Goal: Transaction & Acquisition: Purchase product/service

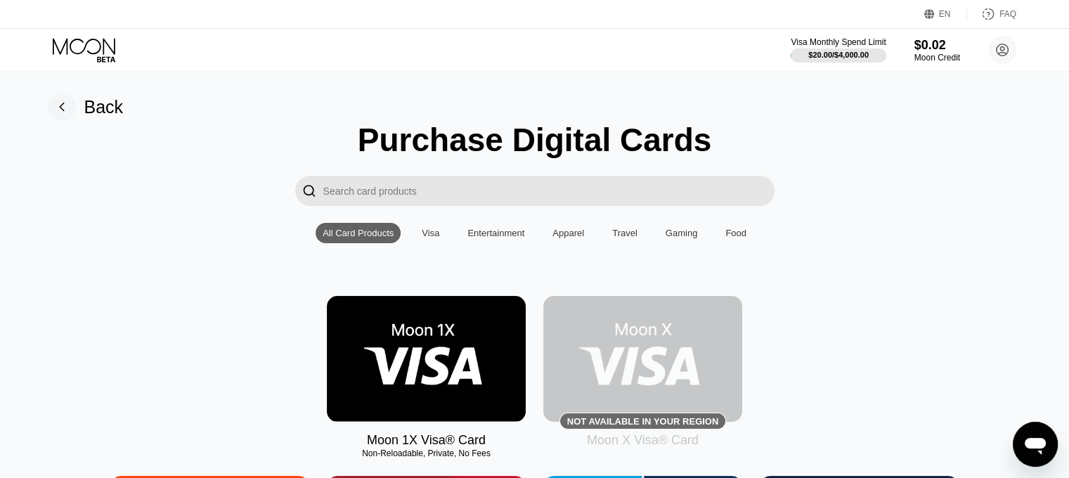
click at [91, 112] on div "Back" at bounding box center [103, 107] width 39 height 20
click at [525, 185] on input "Search card products" at bounding box center [548, 191] width 451 height 30
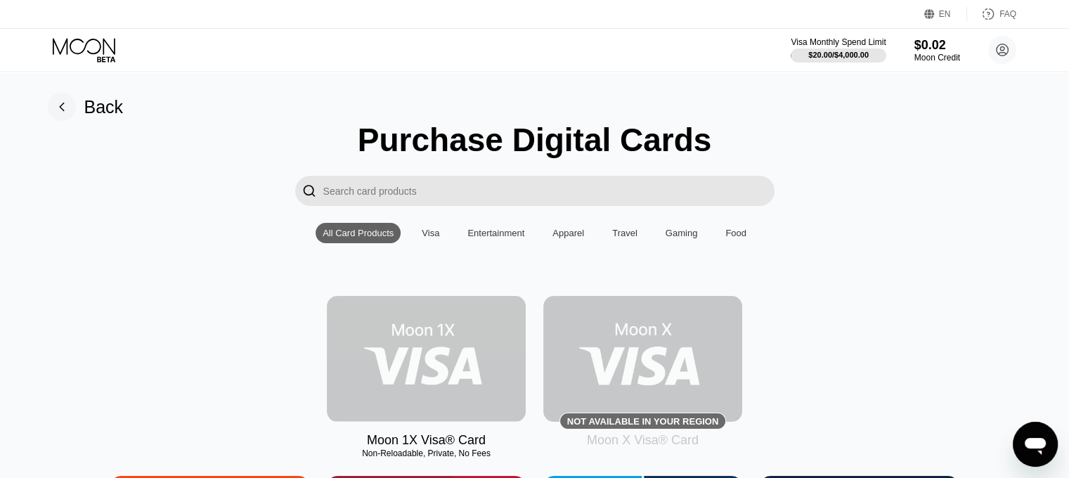
click at [461, 366] on img at bounding box center [426, 359] width 199 height 126
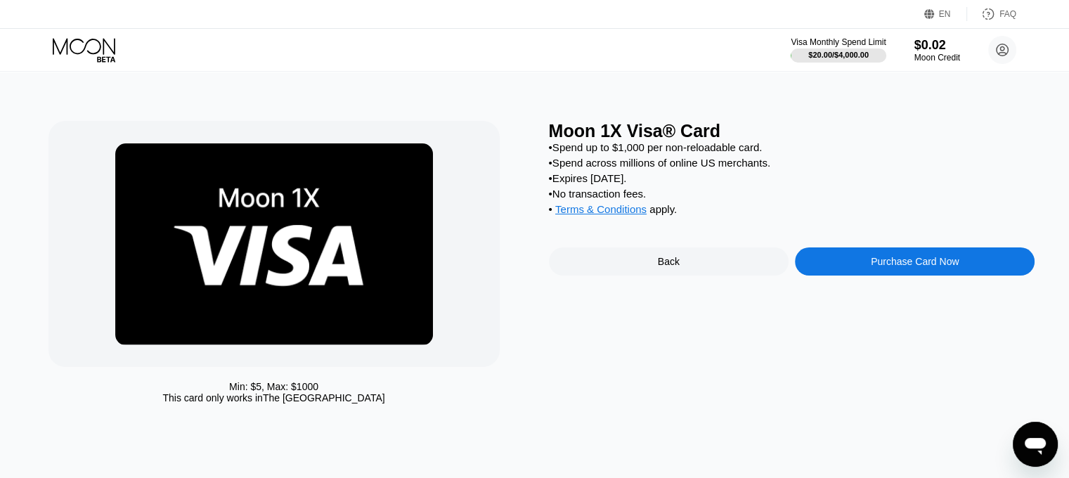
click at [898, 267] on div "Purchase Card Now" at bounding box center [915, 261] width 88 height 11
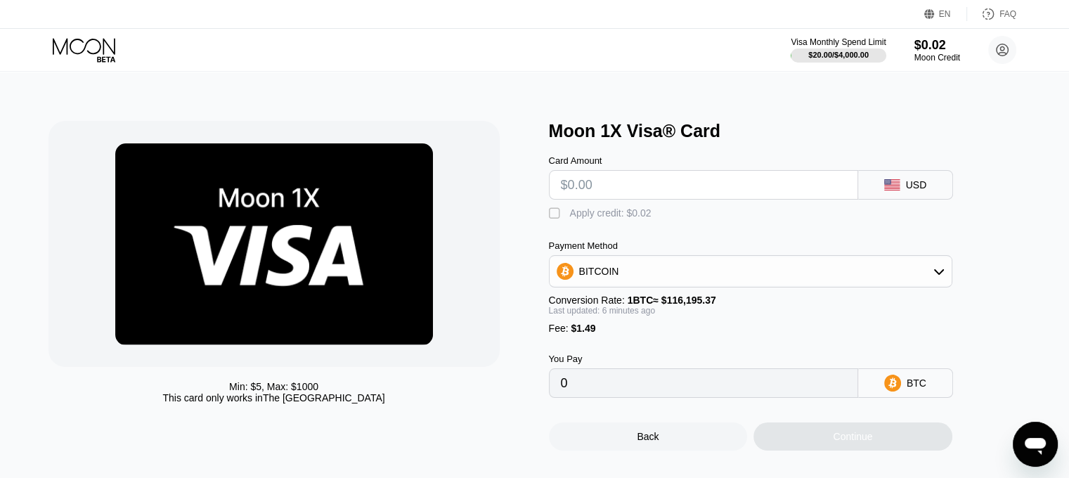
click at [651, 186] on input "text" at bounding box center [703, 185] width 285 height 28
type input "$15"
type input "0.00014210"
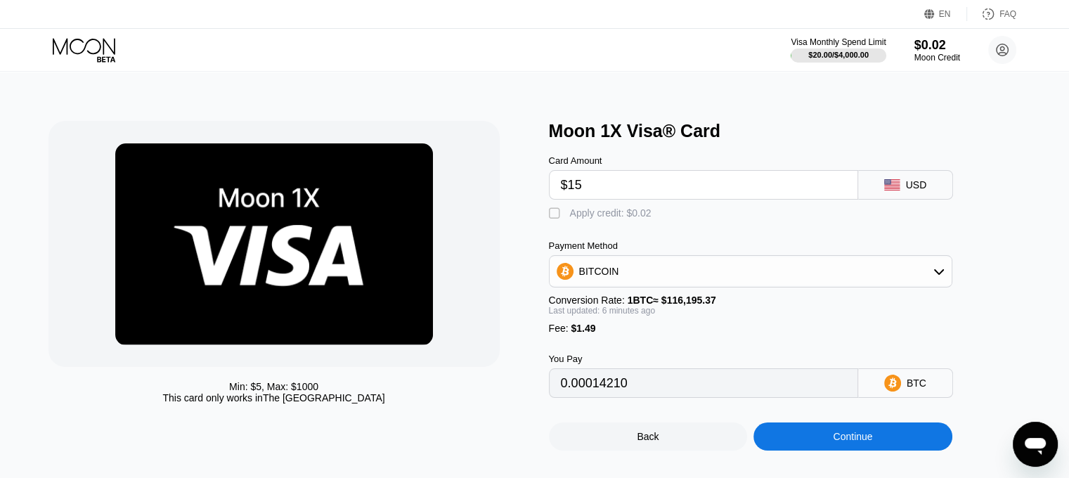
type input "$15"
drag, startPoint x: 628, startPoint y: 188, endPoint x: 513, endPoint y: 192, distance: 115.3
click at [513, 192] on div "Min: $ 5 , Max: $ 1000 This card only works in The United States Moon 1X Visa® …" at bounding box center [534, 286] width 973 height 330
click at [1013, 258] on div "Moon 1X Visa® Card Card Amount $15 USD  Apply credit: $0.02 Payment Method BIT…" at bounding box center [792, 286] width 486 height 330
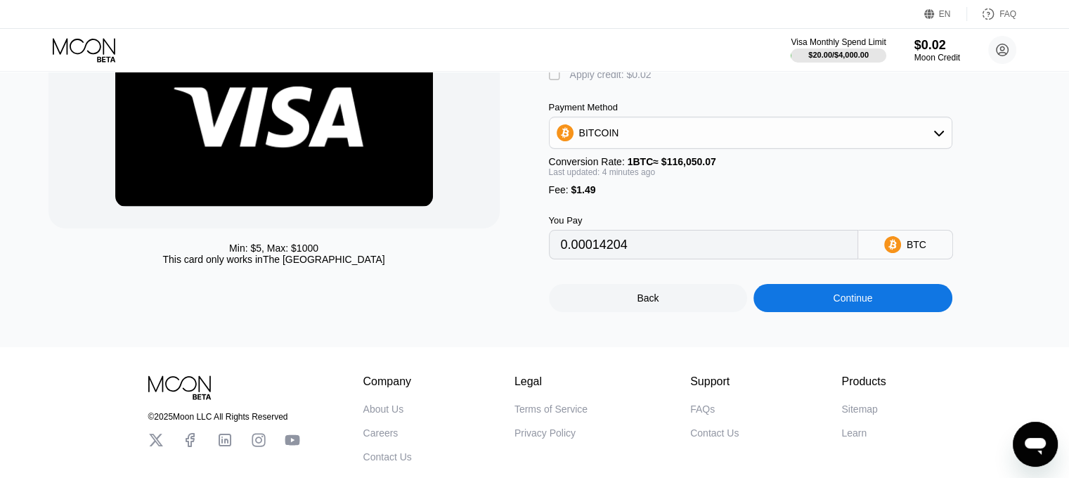
scroll to position [141, 0]
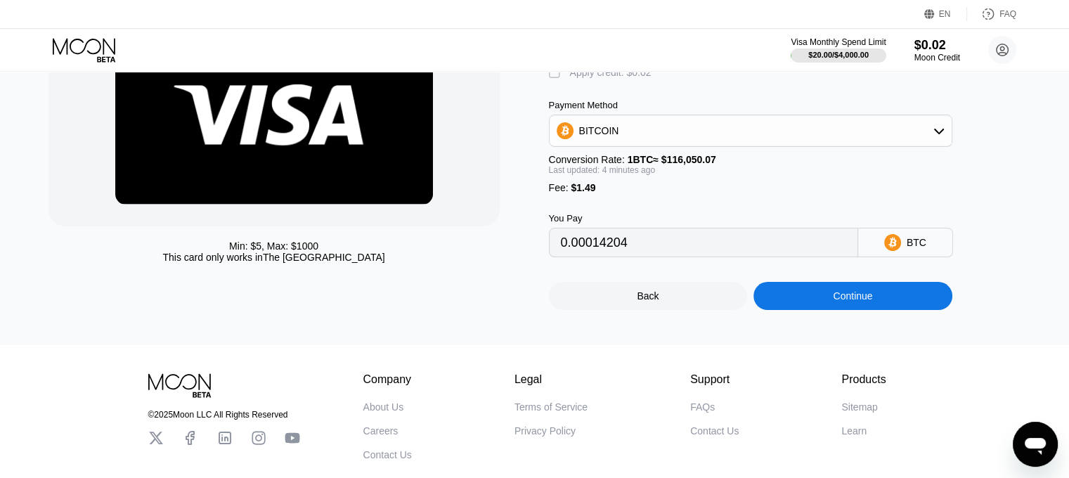
click at [842, 133] on div "BITCOIN" at bounding box center [751, 131] width 402 height 28
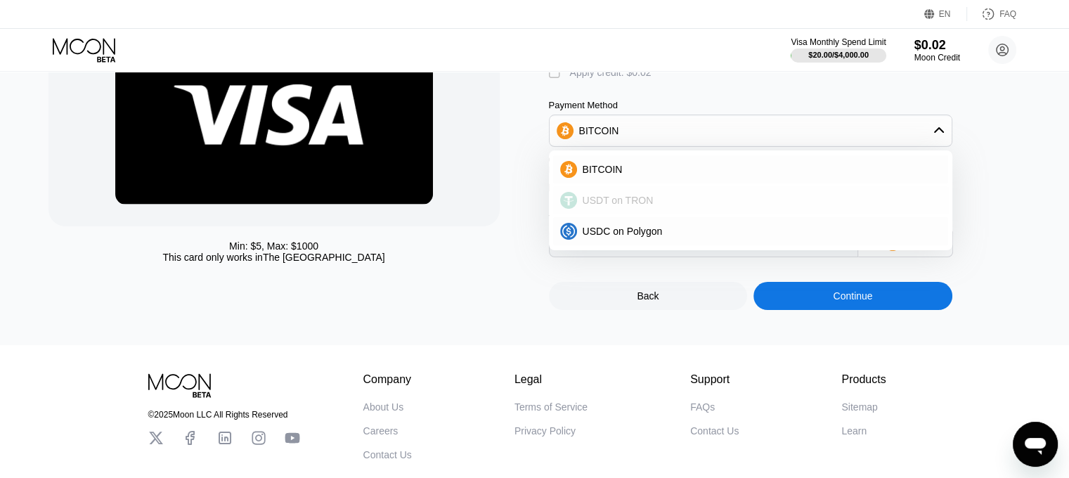
click at [700, 200] on div "USDT on TRON" at bounding box center [750, 200] width 395 height 28
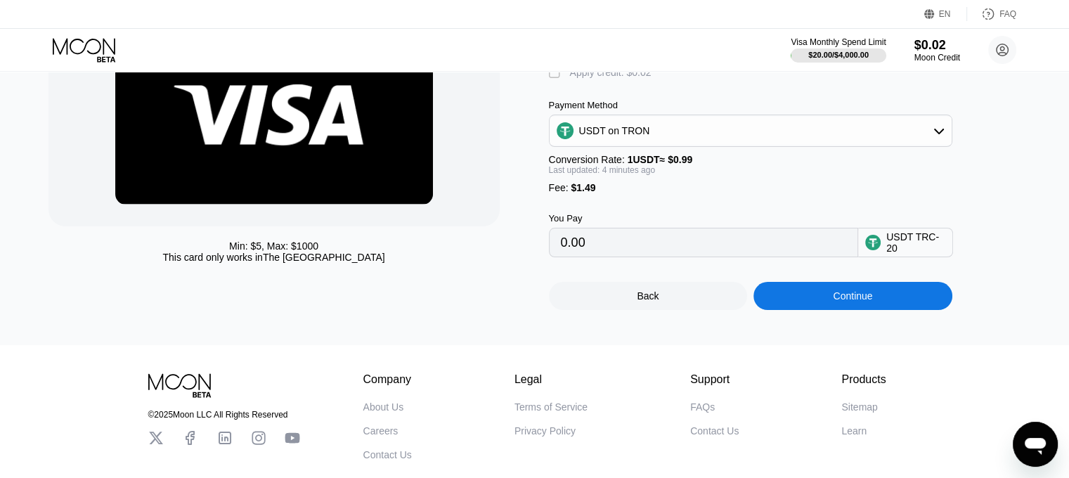
type input "16.66"
click at [894, 310] on div "Continue" at bounding box center [852, 296] width 199 height 28
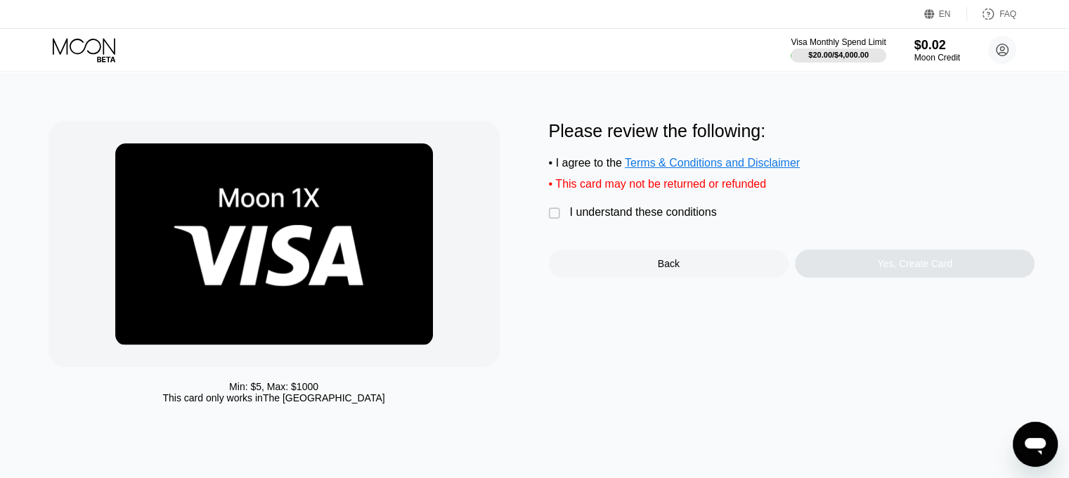
click at [607, 219] on div "I understand these conditions" at bounding box center [643, 212] width 147 height 13
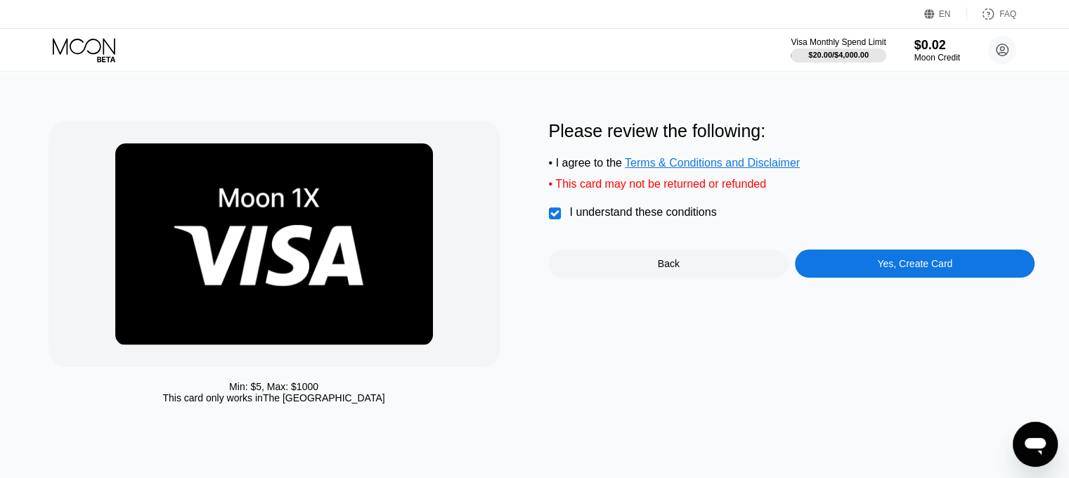
click at [109, 47] on icon at bounding box center [85, 50] width 65 height 25
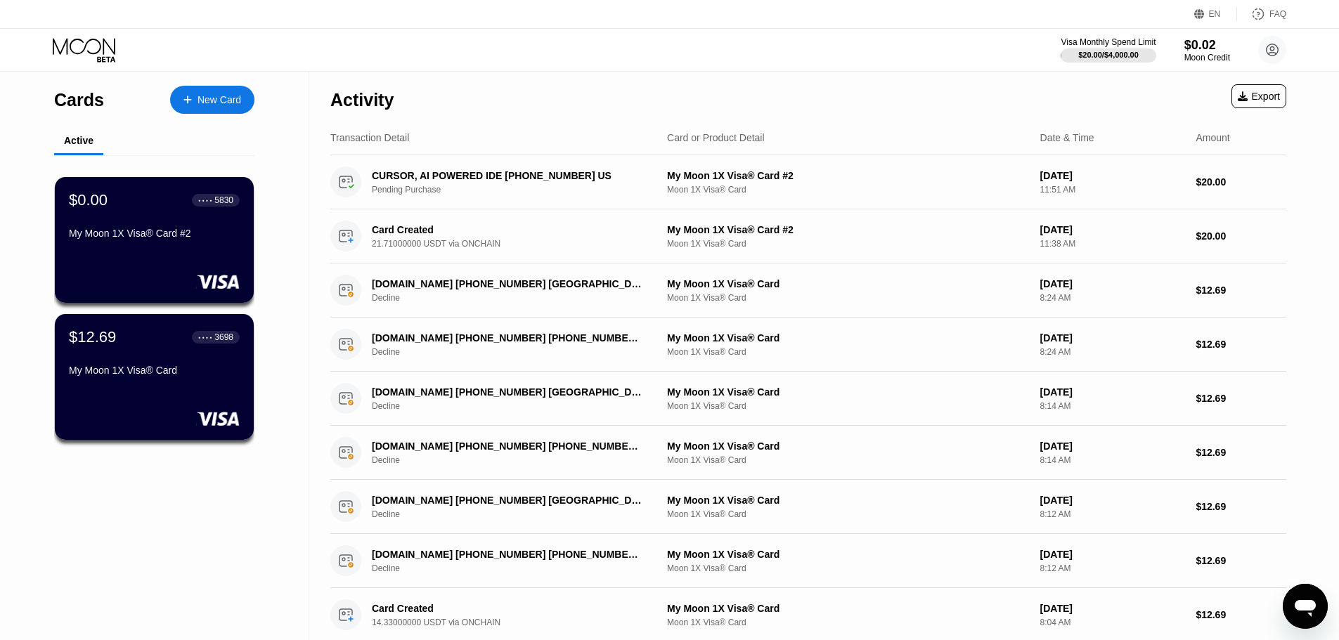
click at [231, 101] on div "New Card" at bounding box center [220, 100] width 44 height 12
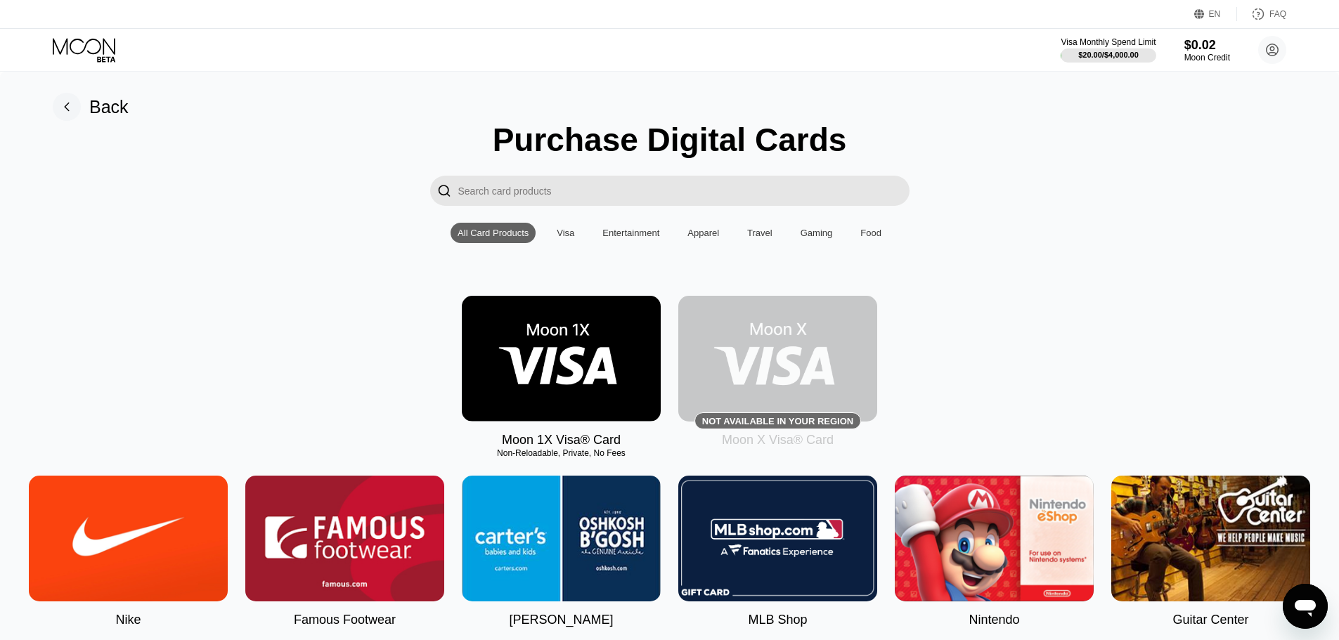
click at [492, 340] on img at bounding box center [561, 359] width 199 height 126
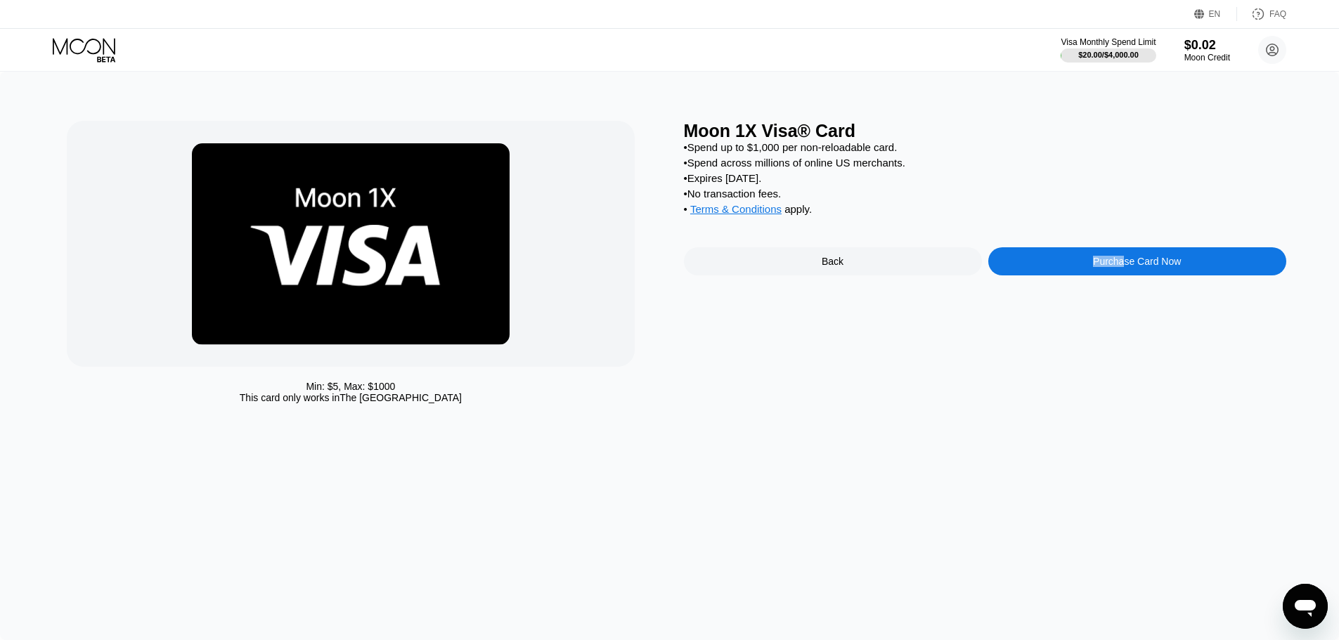
drag, startPoint x: 1123, startPoint y: 274, endPoint x: 1072, endPoint y: 453, distance: 185.8
click at [1068, 453] on div "Min: $ 5 , Max: $ 1000 This card only works in The United States Moon 1X Visa® …" at bounding box center [669, 356] width 1339 height 569
click at [1068, 260] on div "Moon 1X Visa® Card • Spend up to $1,000 per non-reloadable card. • Spend across…" at bounding box center [985, 266] width 602 height 290
click at [1068, 267] on div "Purchase Card Now" at bounding box center [1137, 261] width 88 height 11
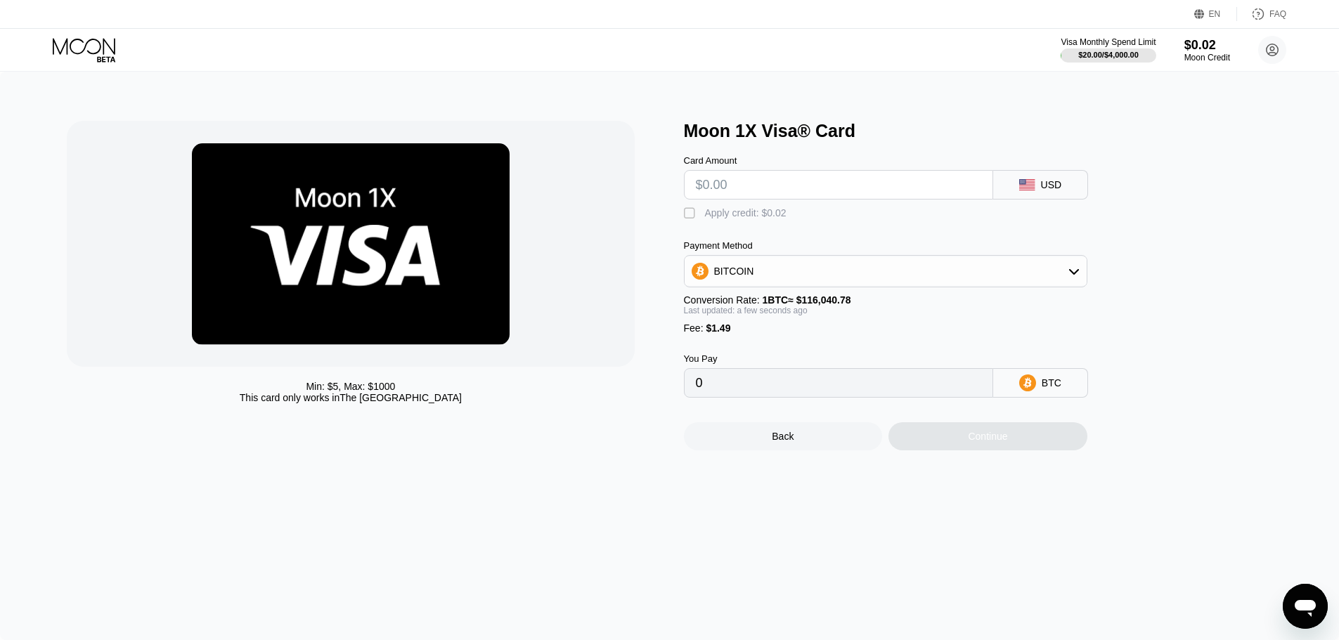
click at [781, 194] on input "text" at bounding box center [838, 185] width 285 height 28
type input "$1"
type input "0.00002146"
type input "$14"
type input "0.00013349"
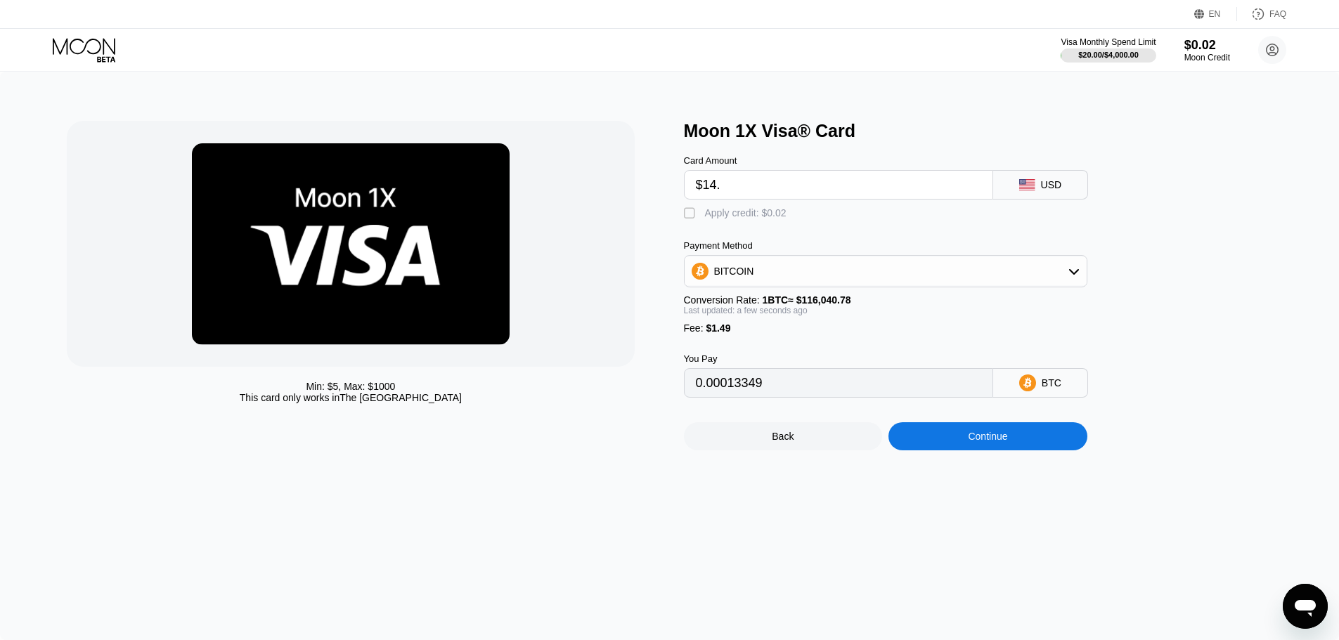
type input "$14.9"
type input "0.00014125"
type input "$14.99"
type input "0.00014202"
type input "$14.99"
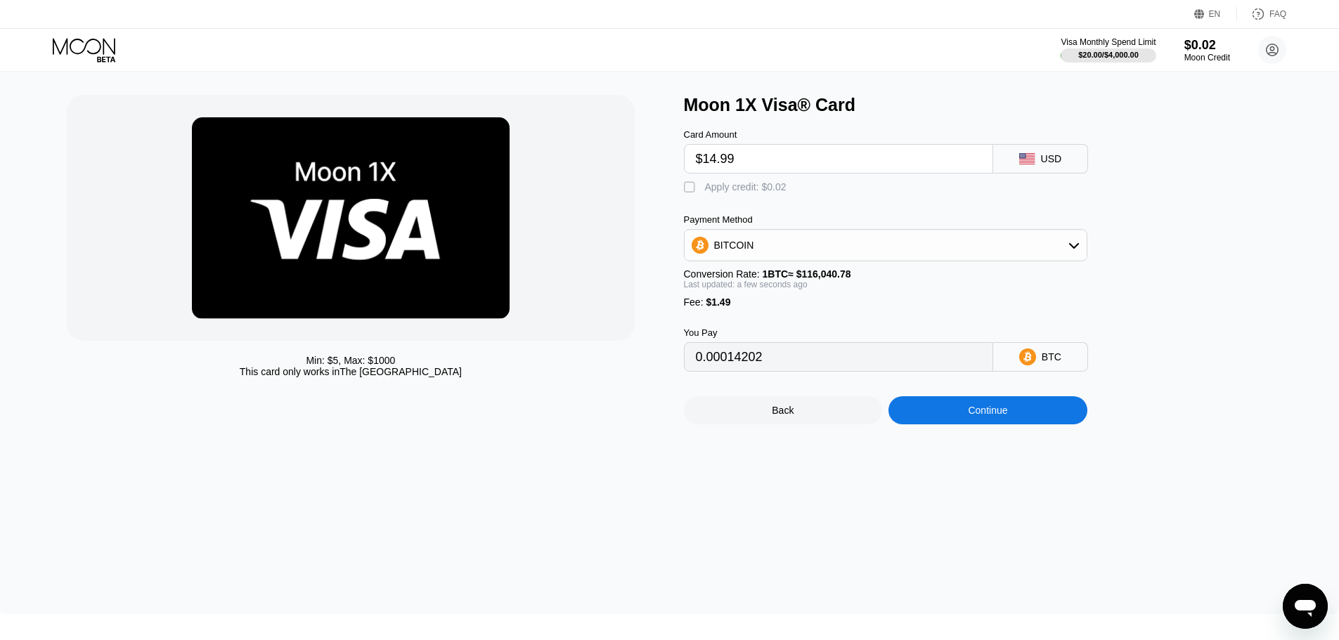
scroll to position [28, 0]
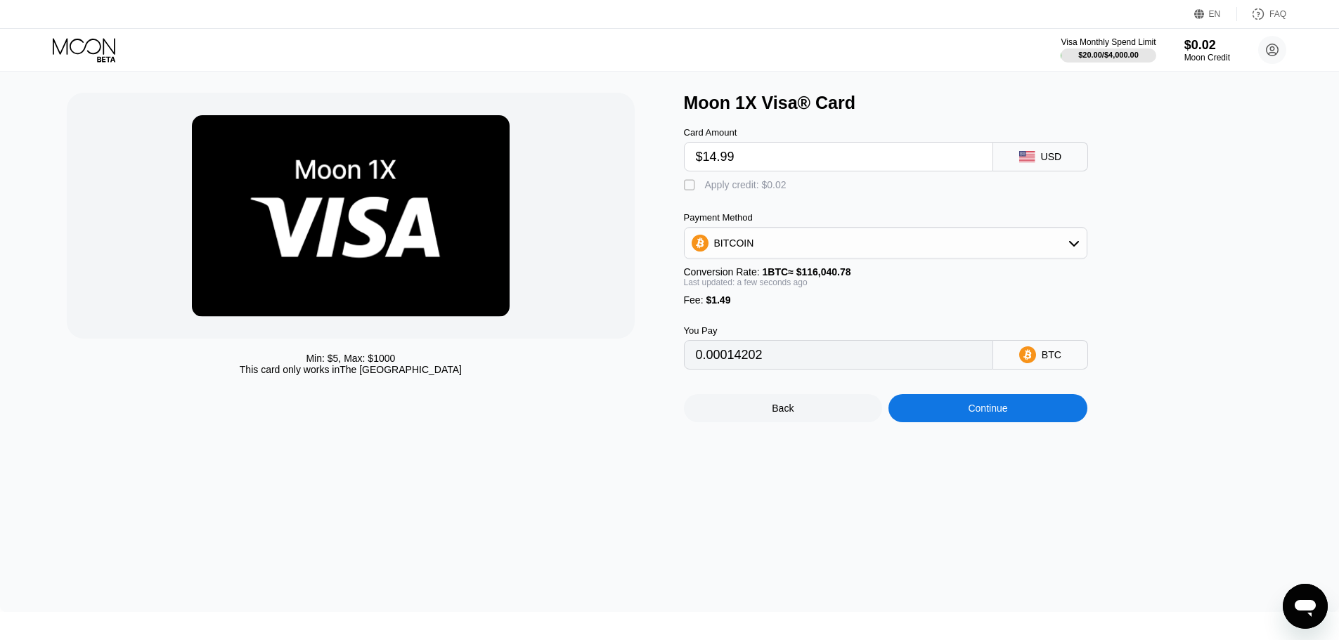
drag, startPoint x: 1009, startPoint y: 280, endPoint x: 1021, endPoint y: 256, distance: 27.0
click at [1013, 273] on div "Conversion Rate: 1 BTC ≈ $116,040.78" at bounding box center [885, 271] width 403 height 11
click at [1021, 256] on div "BITCOIN" at bounding box center [886, 243] width 402 height 28
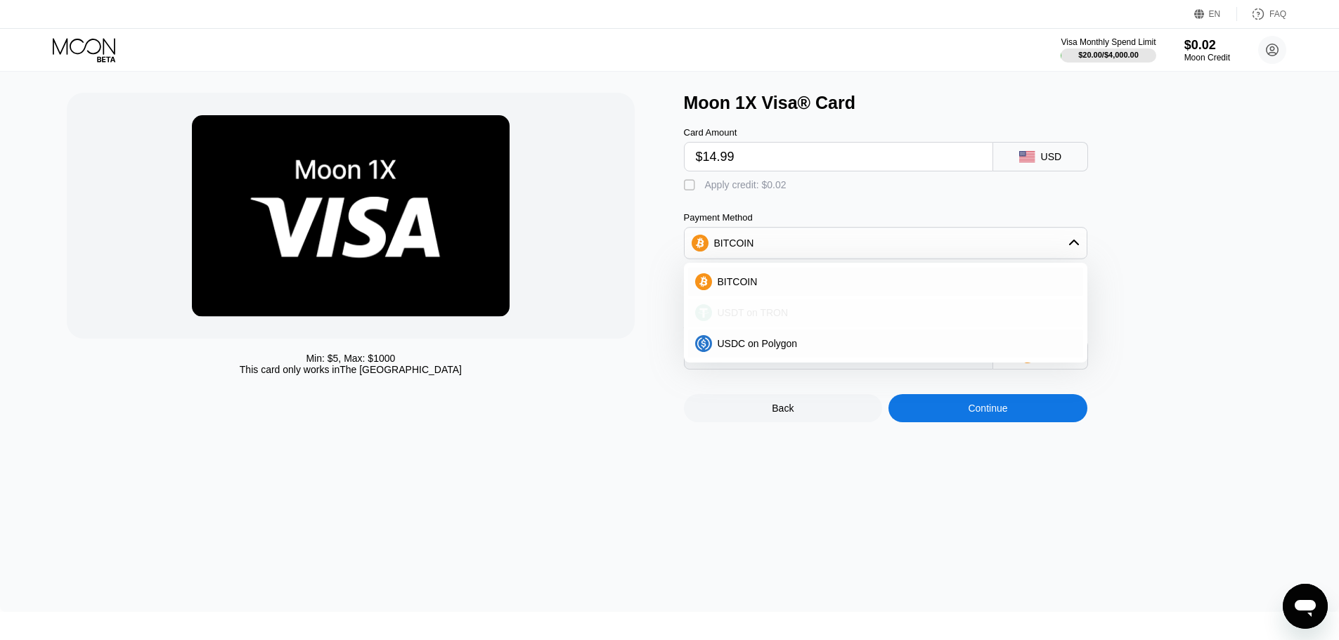
click at [768, 307] on div "USDT on TRON" at bounding box center [885, 313] width 395 height 28
type input "16.65"
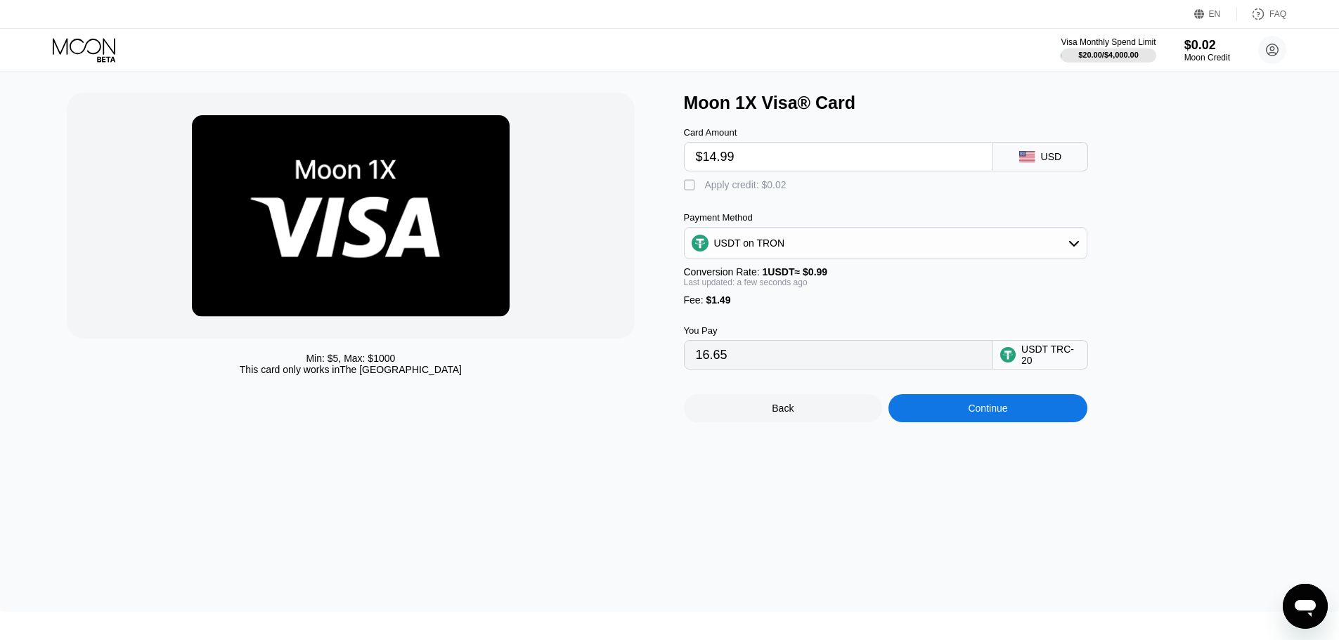
click at [716, 306] on span "$1.49" at bounding box center [718, 299] width 25 height 11
drag, startPoint x: 685, startPoint y: 348, endPoint x: 641, endPoint y: 350, distance: 44.3
click at [641, 350] on div "Min: $ 5 , Max: $ 1000 This card only works in The United States Moon 1X Visa® …" at bounding box center [669, 258] width 1205 height 330
click at [826, 329] on div "You Pay 16.65 USDT TRC-20" at bounding box center [909, 338] width 450 height 64
click at [998, 414] on div "Continue" at bounding box center [987, 408] width 39 height 11
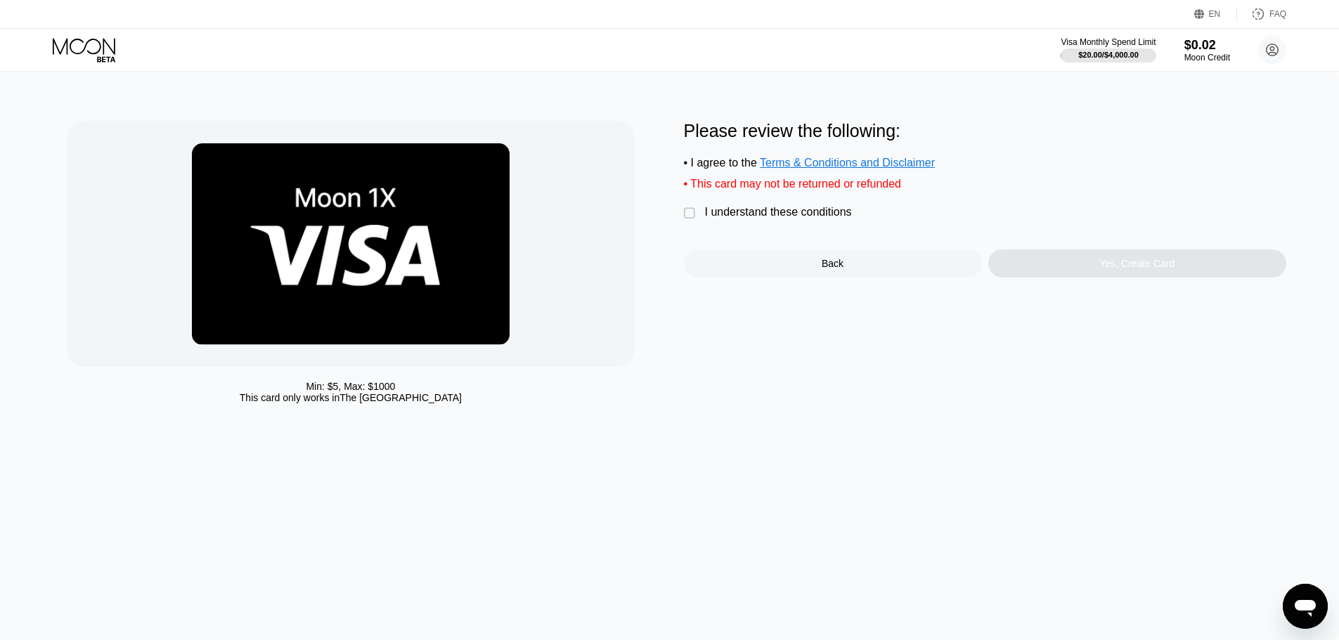
click at [757, 219] on div "I understand these conditions" at bounding box center [778, 212] width 147 height 13
click at [1131, 278] on div "Yes, Create Card" at bounding box center [1137, 264] width 298 height 28
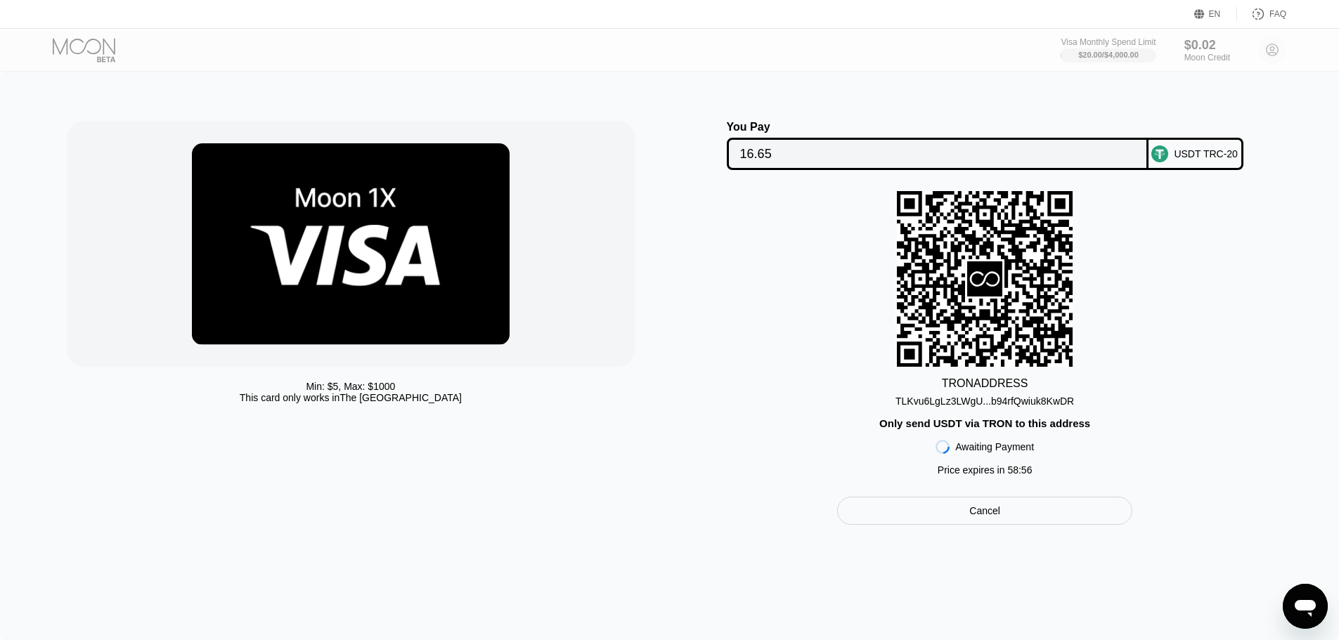
click at [1002, 407] on div "TLKvu6LgLz3LWgU...b94rfQwiuk8KwDR" at bounding box center [984, 401] width 179 height 11
click at [775, 407] on div "TRON ADDRESS TLKvu6LgLz3LWgU...b94rfQwiuk8KwDR Only send USDT via TRON to this …" at bounding box center [985, 337] width 602 height 292
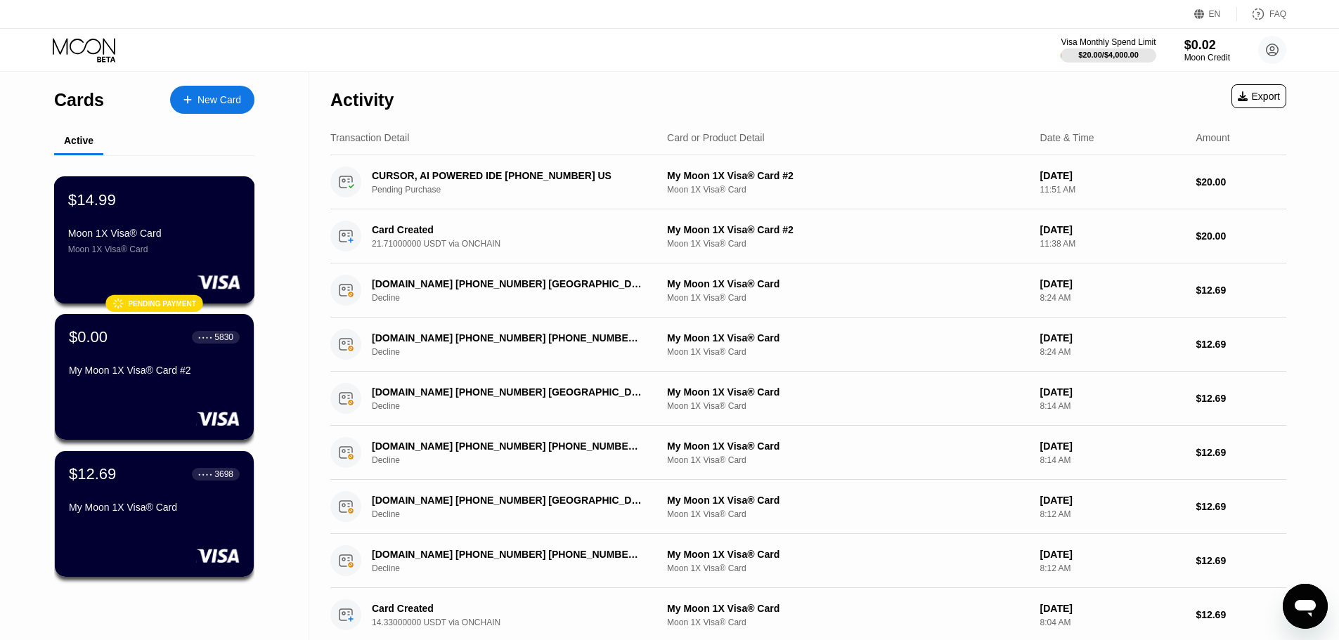
click at [178, 226] on div "$14.99 Moon 1X Visa® Card Moon 1X Visa® Card" at bounding box center [154, 222] width 172 height 64
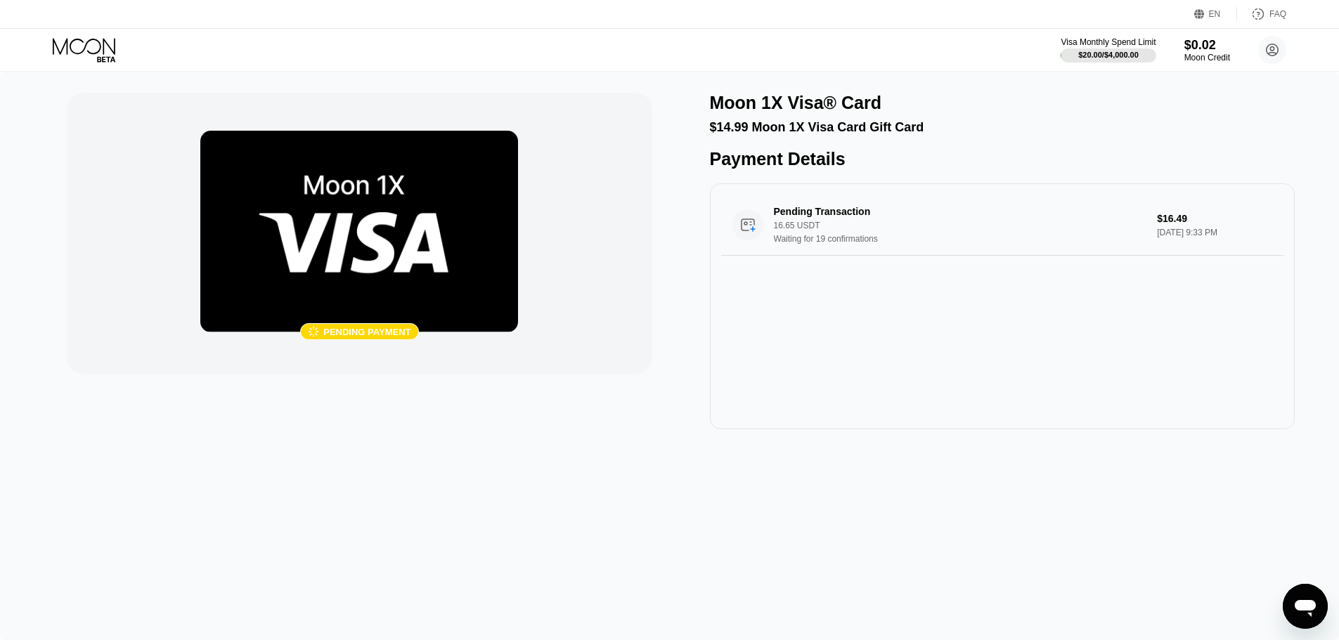
click at [680, 359] on div " Pending payment Moon 1X Visa® Card $14.99 Moon 1X Visa Card Gift Card Payment…" at bounding box center [669, 261] width 1205 height 337
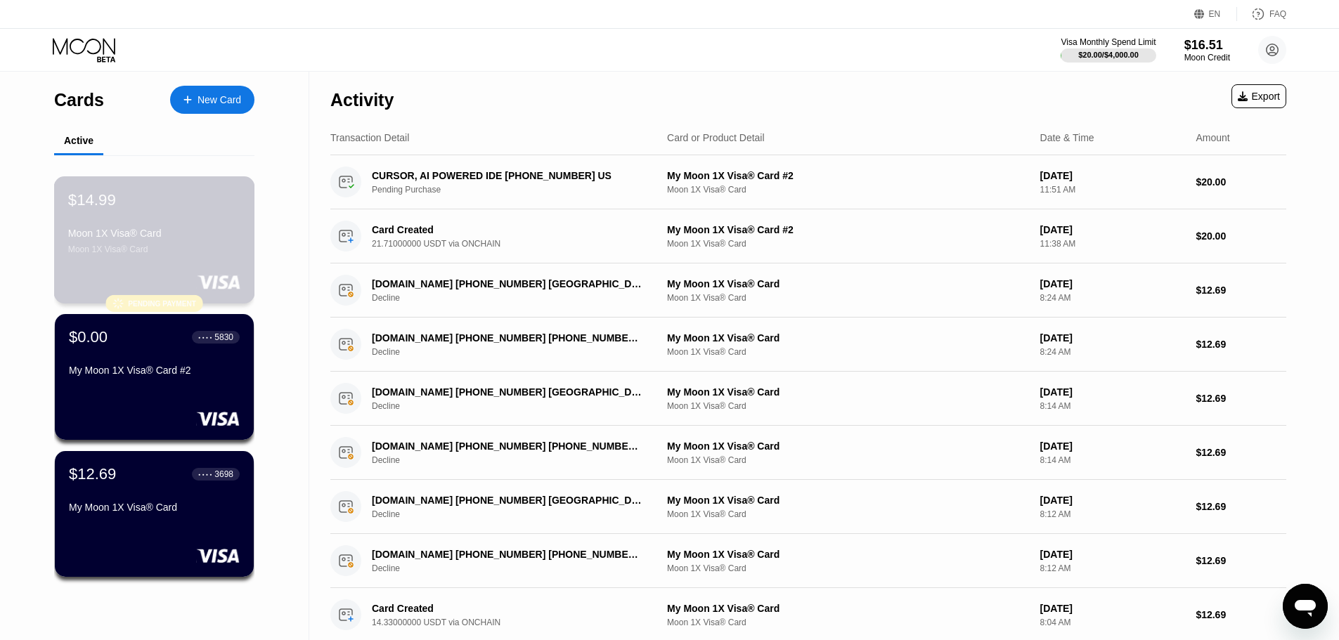
click at [181, 247] on div "Moon 1X Visa® Card Moon 1X Visa® Card" at bounding box center [154, 241] width 172 height 27
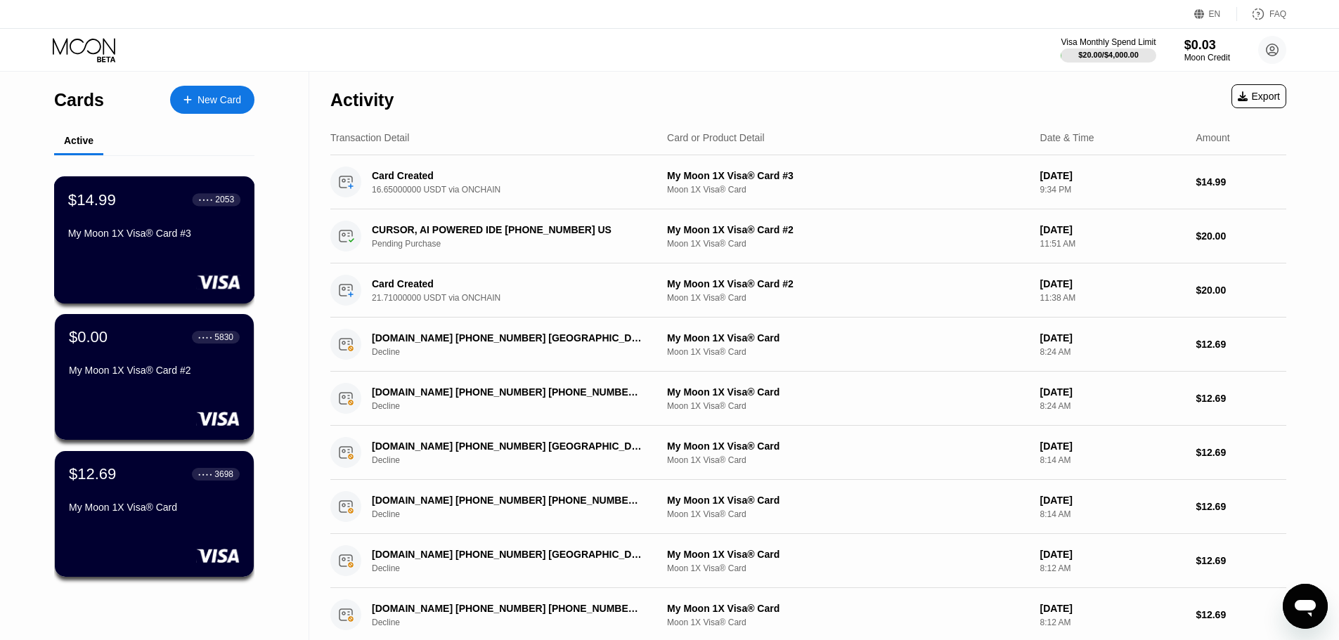
click at [181, 238] on div "My Moon 1X Visa® Card #3" at bounding box center [154, 233] width 172 height 11
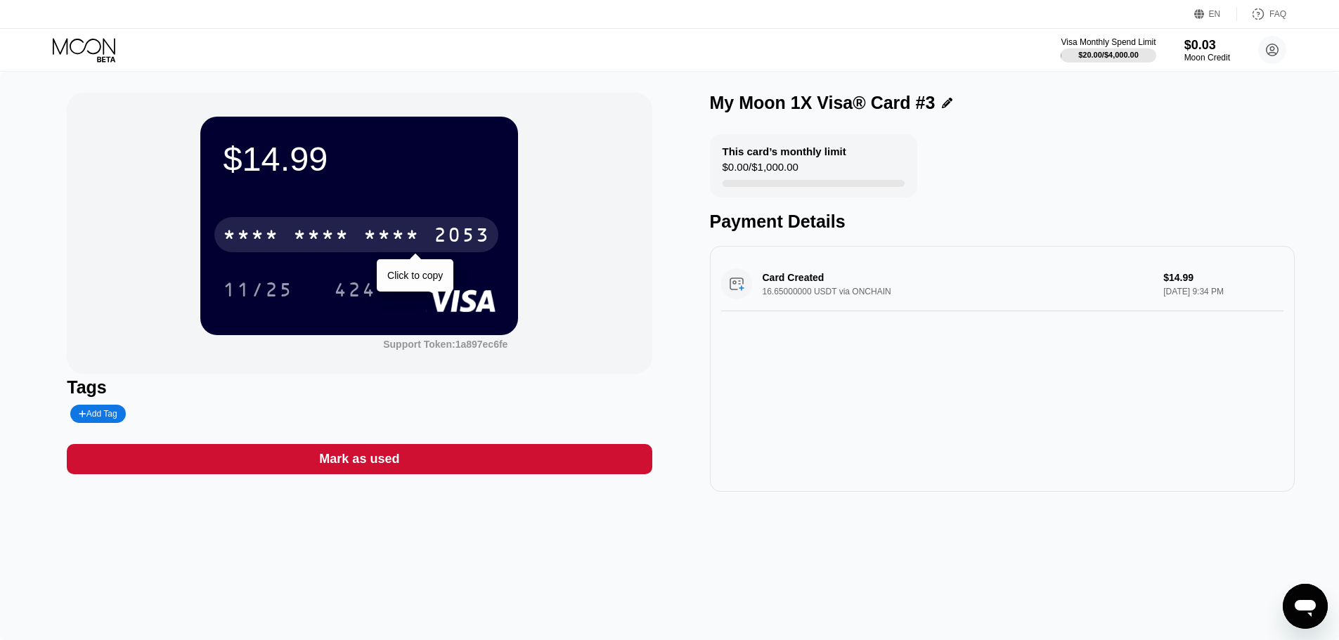
drag, startPoint x: 448, startPoint y: 242, endPoint x: 453, endPoint y: 252, distance: 11.0
click at [448, 242] on div "2053" at bounding box center [462, 237] width 56 height 22
drag, startPoint x: 428, startPoint y: 240, endPoint x: 259, endPoint y: 314, distance: 184.8
click at [428, 240] on div "[CREDIT_CARD_NUMBER]" at bounding box center [356, 234] width 284 height 35
